Goal: Information Seeking & Learning: Check status

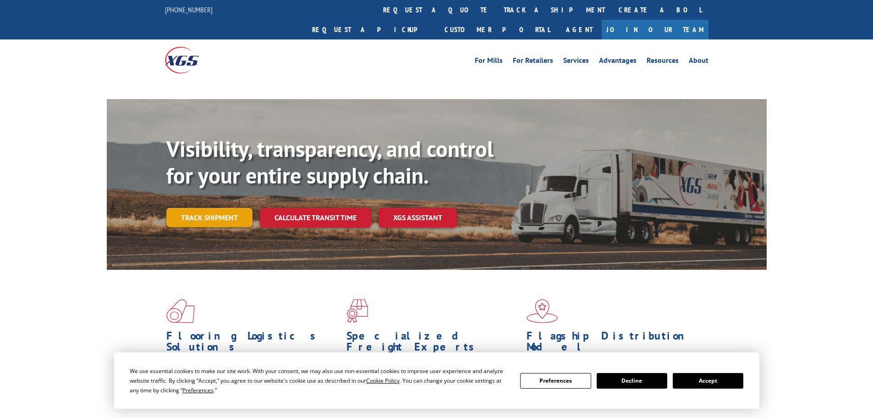
click at [204, 208] on link "Track shipment" at bounding box center [209, 217] width 86 height 19
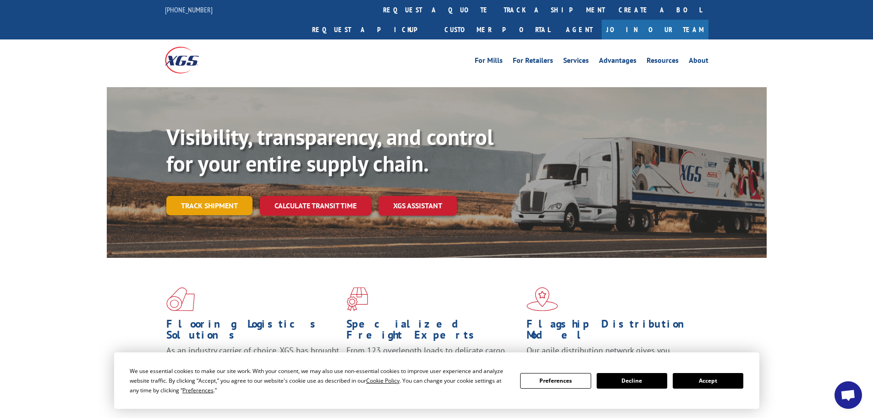
click at [206, 196] on link "Track shipment" at bounding box center [209, 205] width 86 height 19
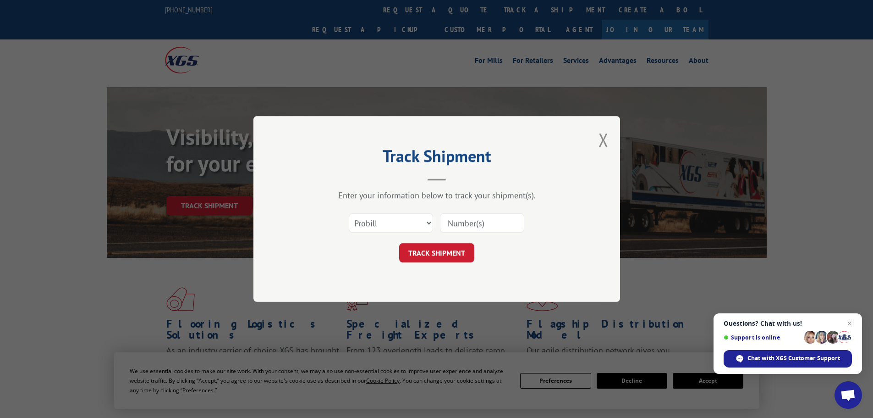
paste input "17502683"
type input "17502683"
click at [435, 252] on button "TRACK SHIPMENT" at bounding box center [436, 252] width 75 height 19
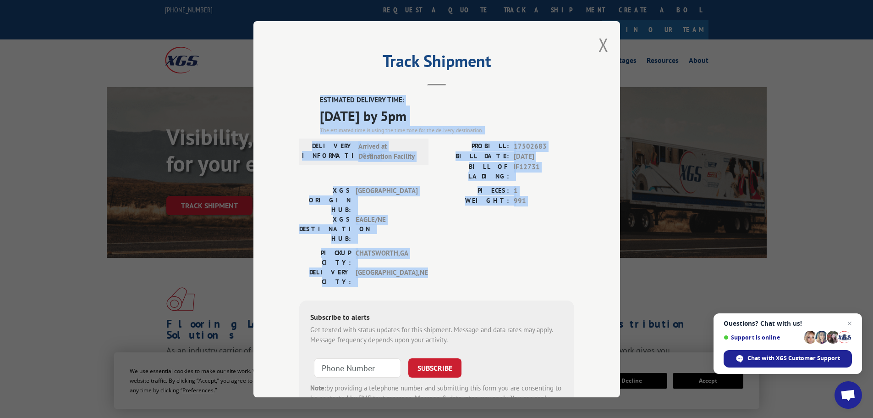
drag, startPoint x: 316, startPoint y: 100, endPoint x: 413, endPoint y: 226, distance: 157.9
click at [413, 226] on div "ESTIMATED DELIVERY TIME: [DATE] by 5pm The estimated time is using the time zon…" at bounding box center [436, 260] width 275 height 330
copy div "ESTIMATED DELIVERY TIME: [DATE] by 5pm The estimated time is using the time zon…"
